Goal: Navigation & Orientation: Find specific page/section

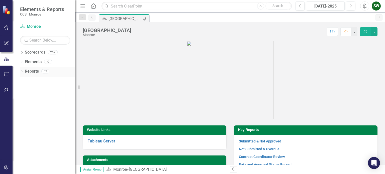
click at [23, 71] on icon "Dropdown" at bounding box center [22, 71] width 4 height 3
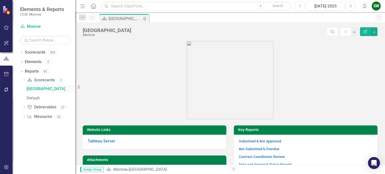
click at [36, 89] on div "[GEOGRAPHIC_DATA]" at bounding box center [51, 89] width 49 height 5
click at [25, 108] on icon "Dropdown" at bounding box center [24, 108] width 4 height 3
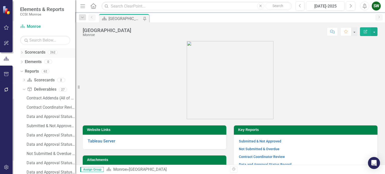
click at [23, 53] on icon "Dropdown" at bounding box center [22, 53] width 4 height 3
click at [25, 61] on icon "Dropdown" at bounding box center [25, 61] width 4 height 3
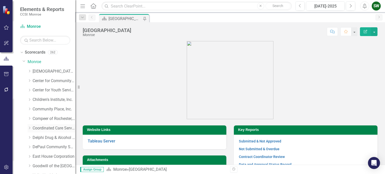
click at [49, 129] on link "Coordinated Care Services Inc." at bounding box center [54, 129] width 43 height 6
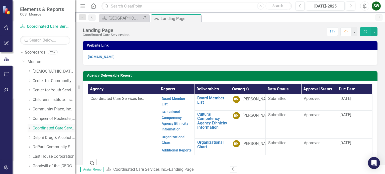
click at [31, 128] on icon "Dropdown" at bounding box center [30, 128] width 4 height 3
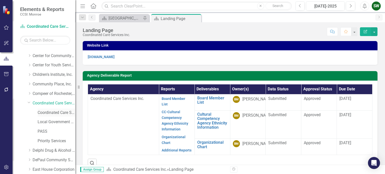
click at [54, 114] on link "Coordinated Care Services Inc. (MCOMH Internal)" at bounding box center [57, 113] width 38 height 6
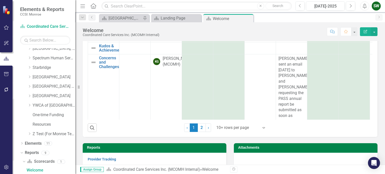
scroll to position [102, 0]
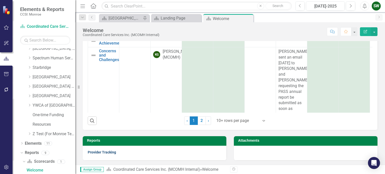
click at [104, 152] on link "Provider Tracking" at bounding box center [102, 152] width 28 height 4
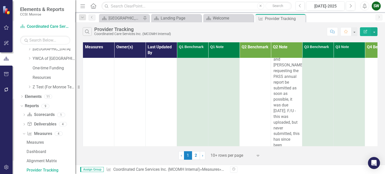
scroll to position [125, 0]
